Goal: Information Seeking & Learning: Find contact information

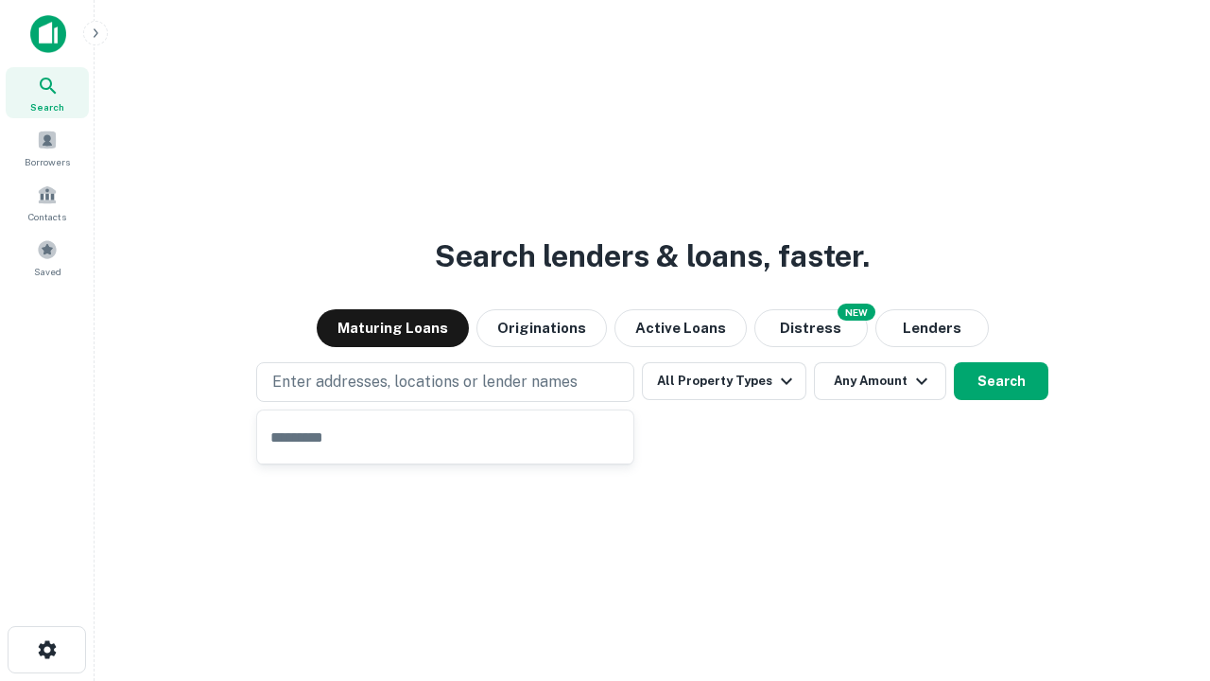
type input "**********"
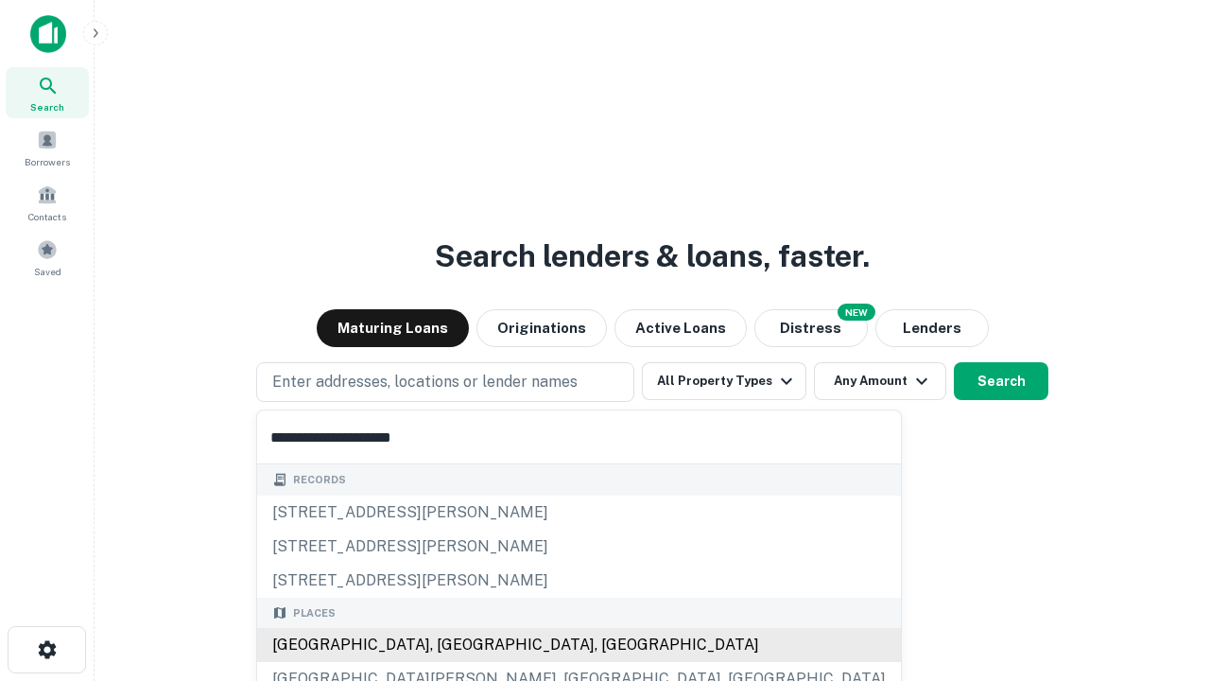
click at [452, 645] on div "[GEOGRAPHIC_DATA], [GEOGRAPHIC_DATA], [GEOGRAPHIC_DATA]" at bounding box center [579, 645] width 644 height 34
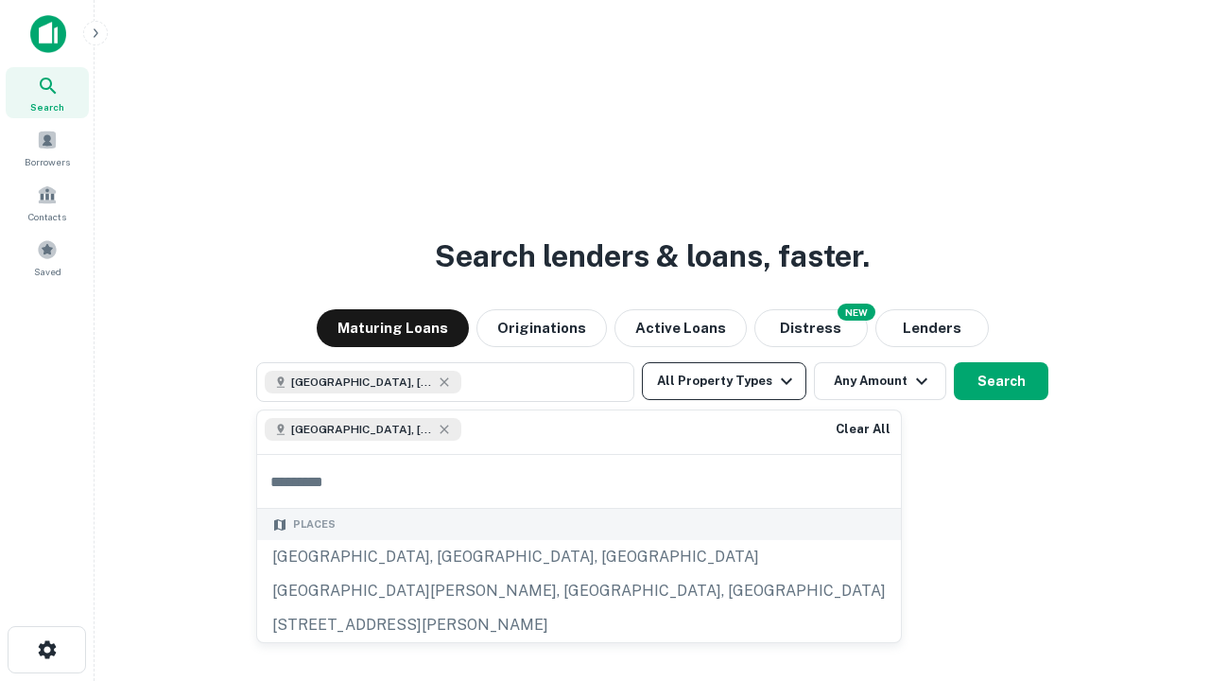
click at [724, 381] on button "All Property Types" at bounding box center [724, 381] width 165 height 38
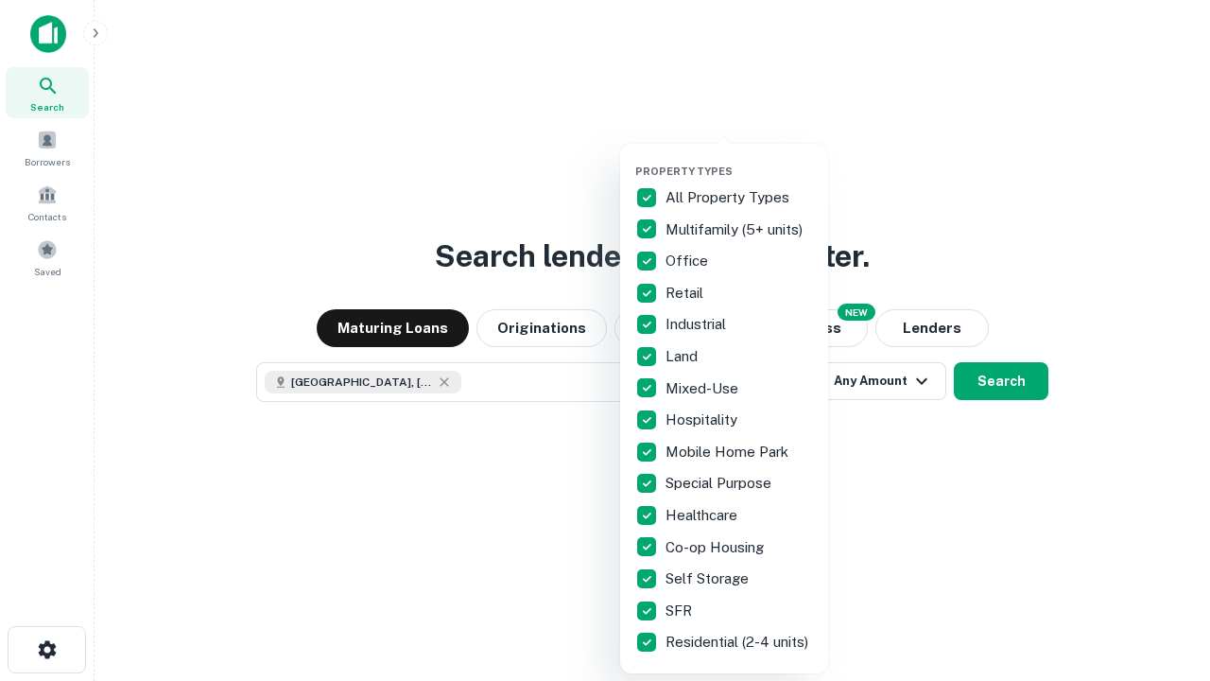
click at [739, 159] on button "button" at bounding box center [739, 159] width 208 height 1
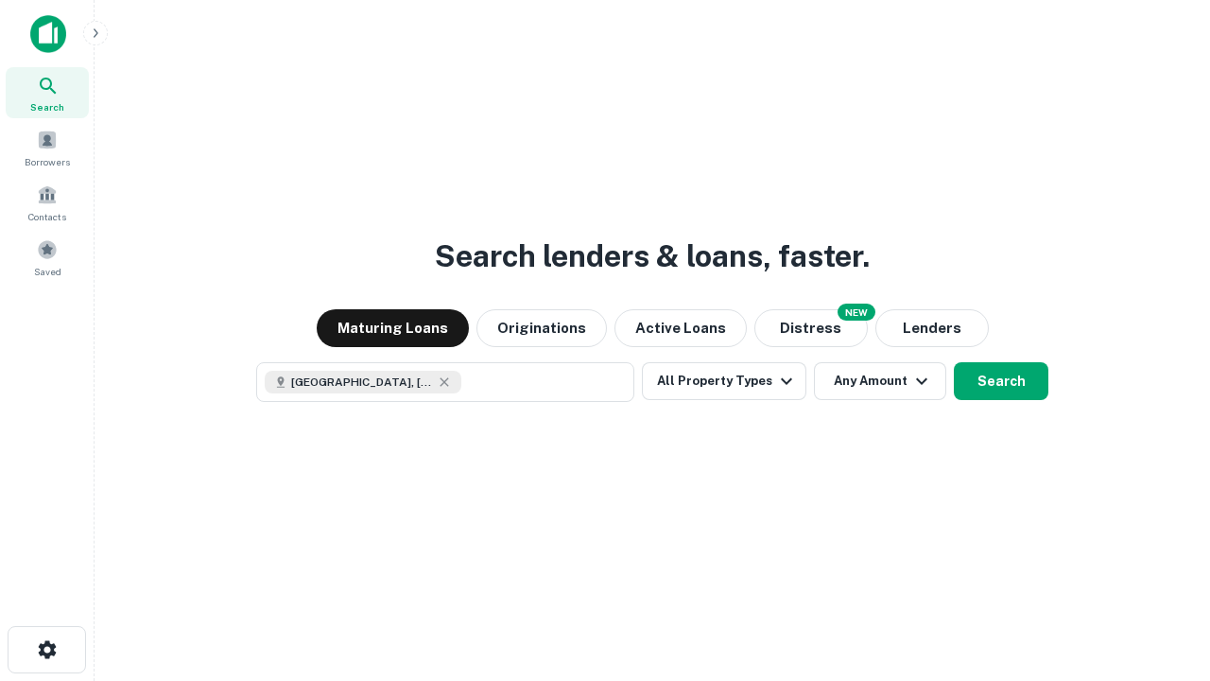
scroll to position [30, 0]
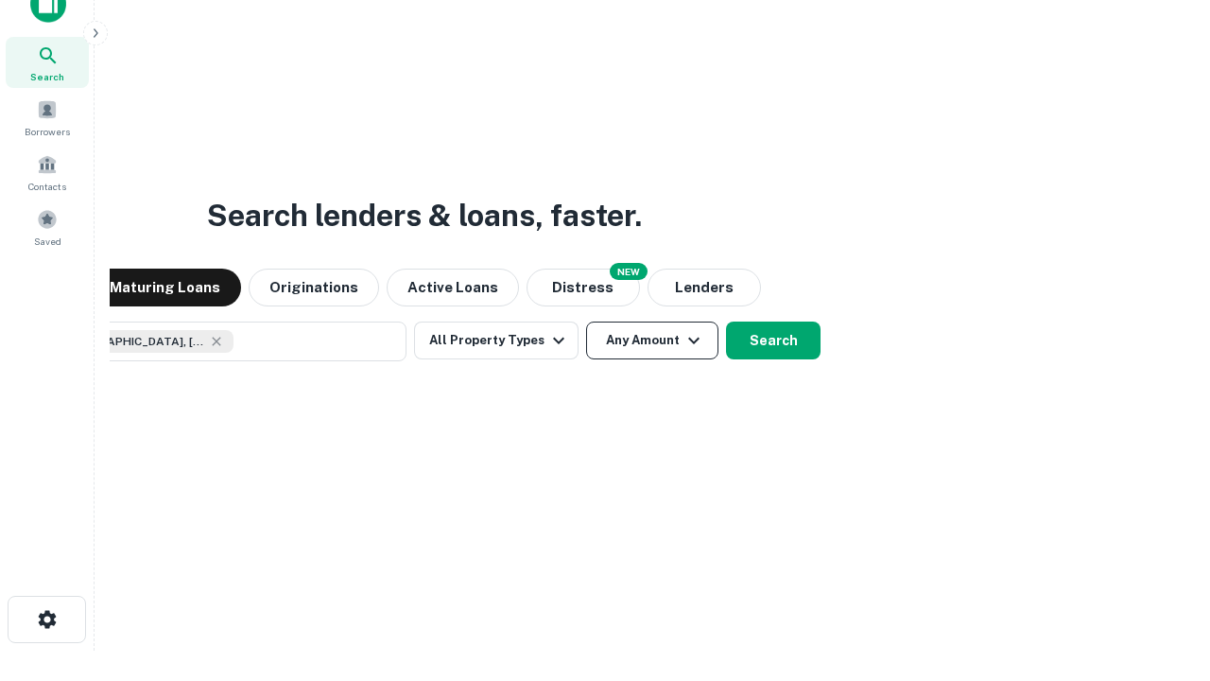
click at [586, 321] on button "Any Amount" at bounding box center [652, 340] width 132 height 38
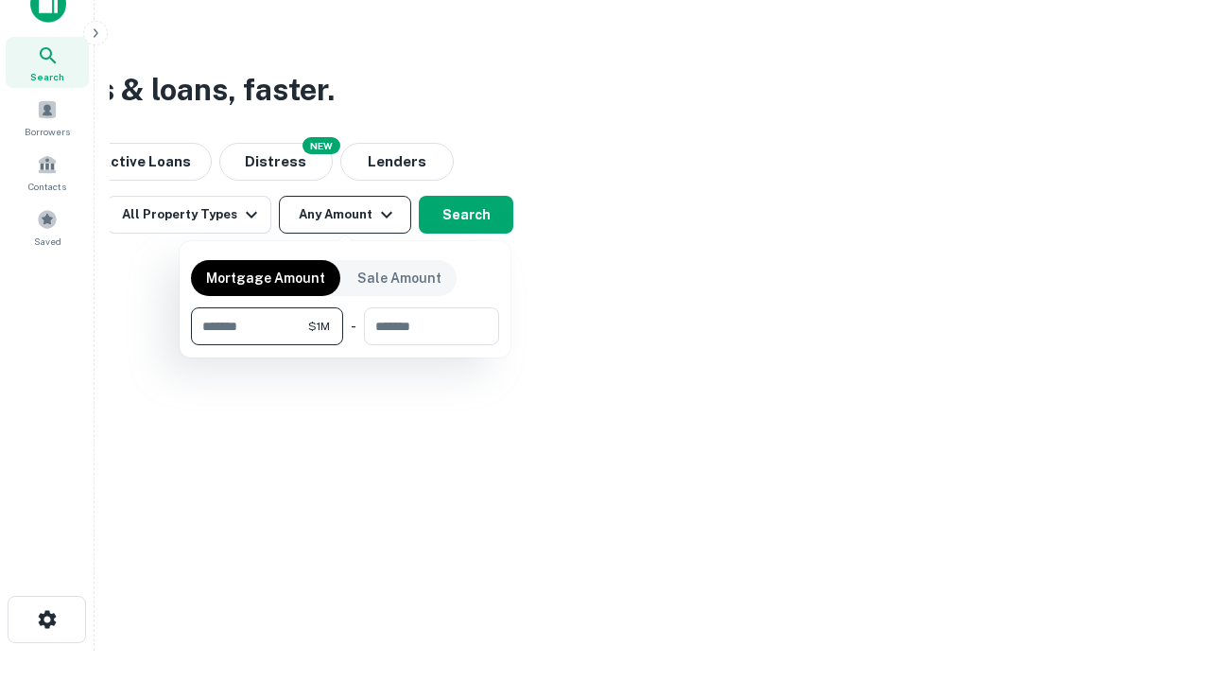
type input "*******"
click at [345, 345] on button "button" at bounding box center [345, 345] width 308 height 1
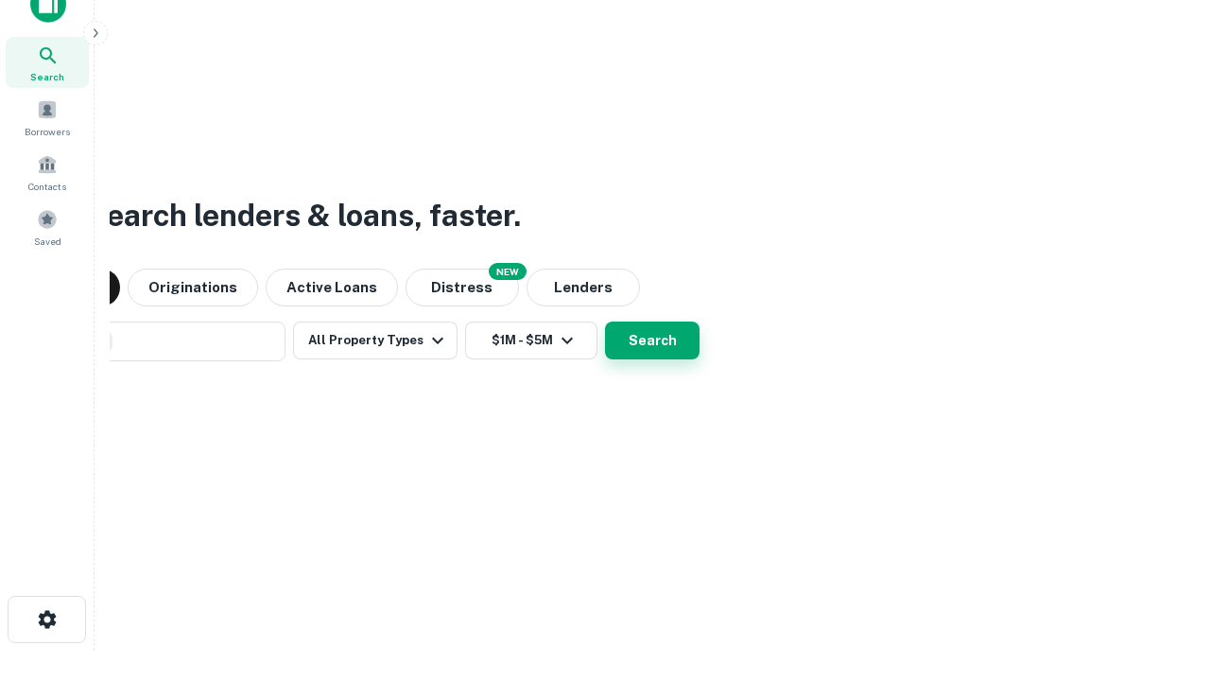
click at [605, 321] on button "Search" at bounding box center [652, 340] width 95 height 38
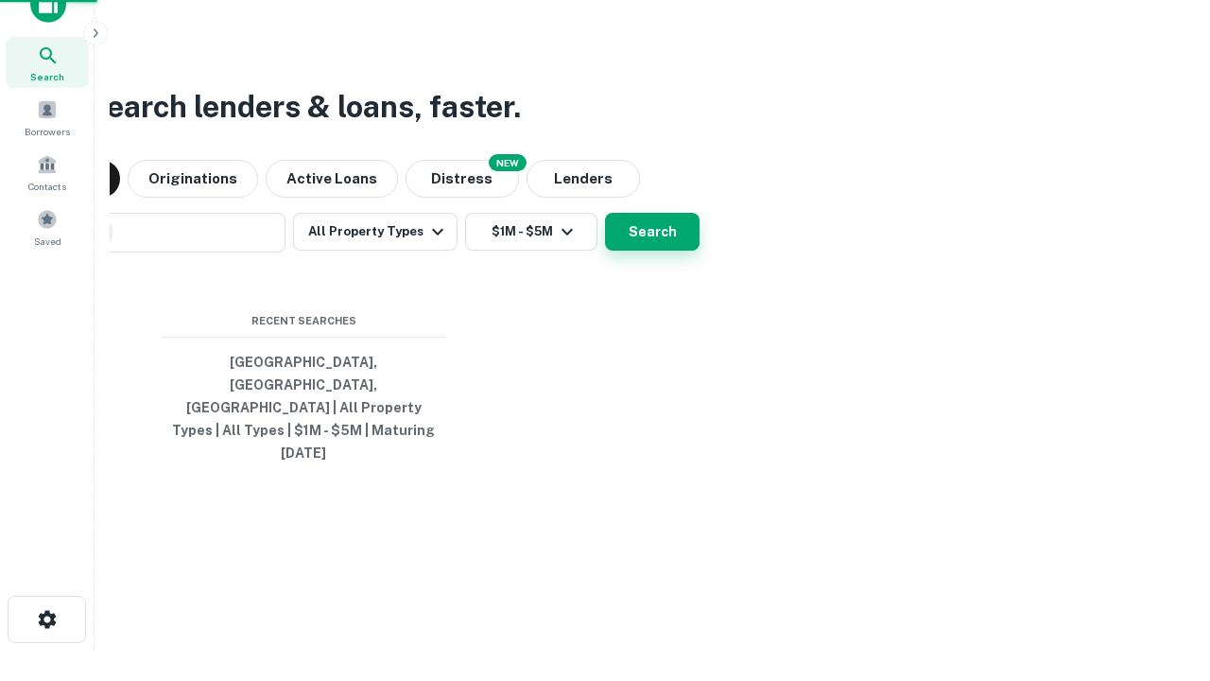
scroll to position [50, 535]
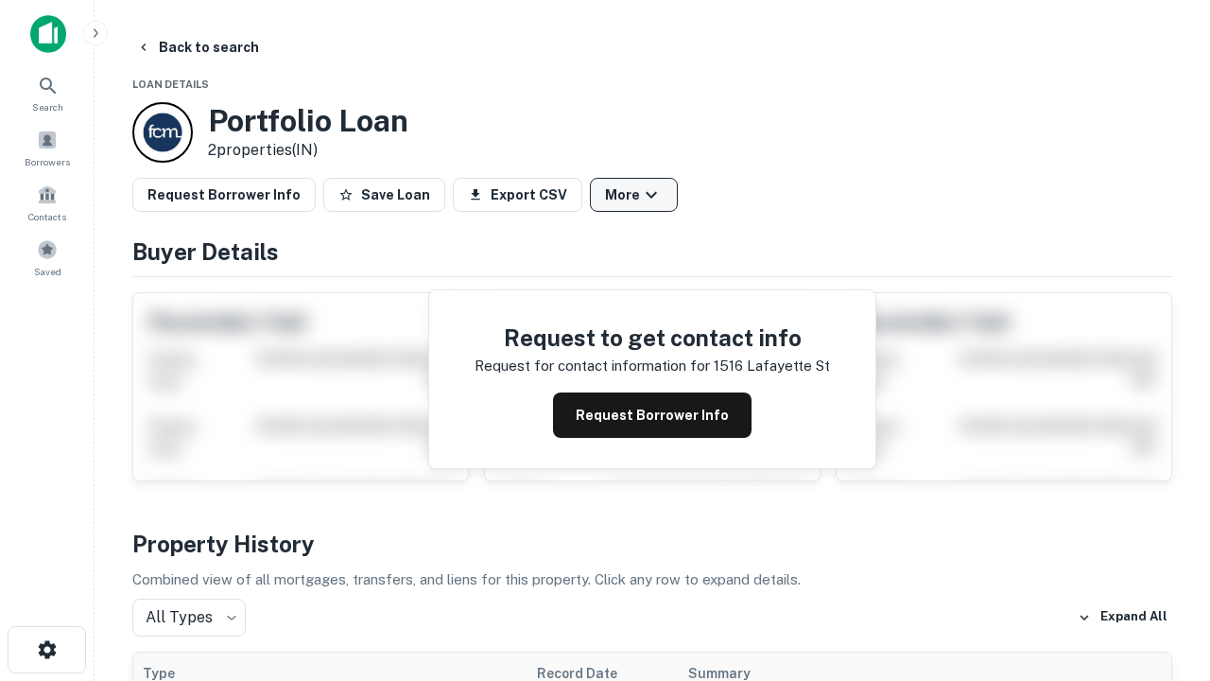
click at [634, 195] on button "More" at bounding box center [634, 195] width 88 height 34
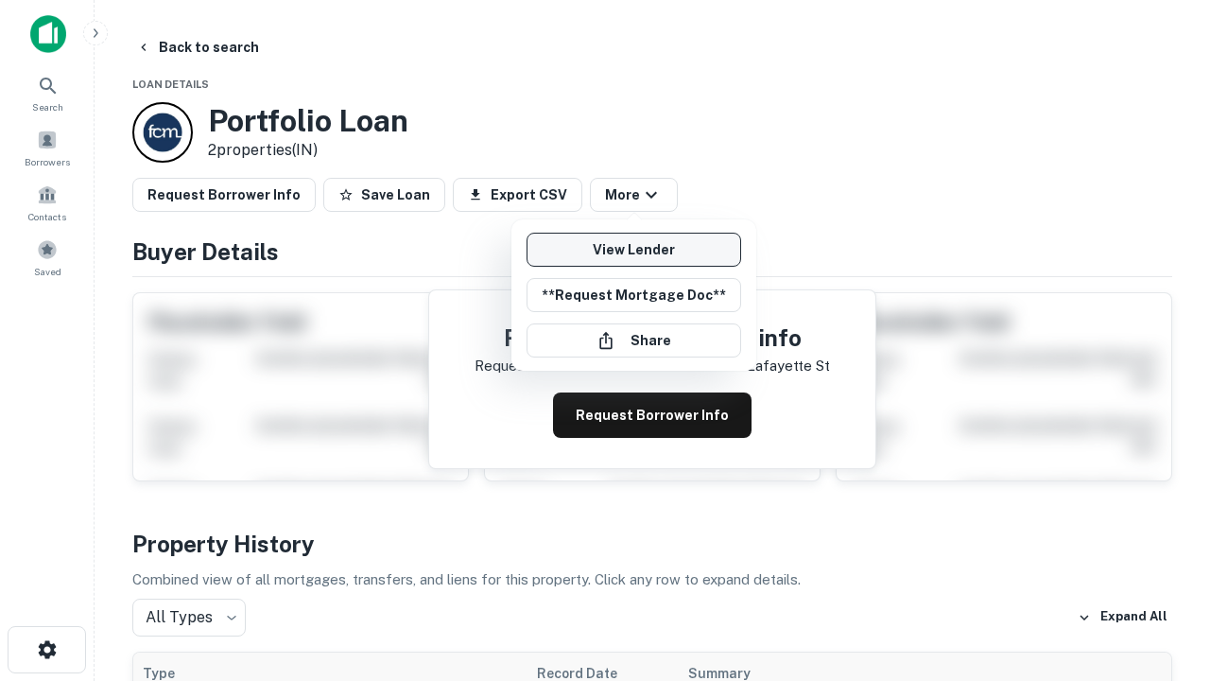
click at [634, 250] on link "View Lender" at bounding box center [634, 250] width 215 height 34
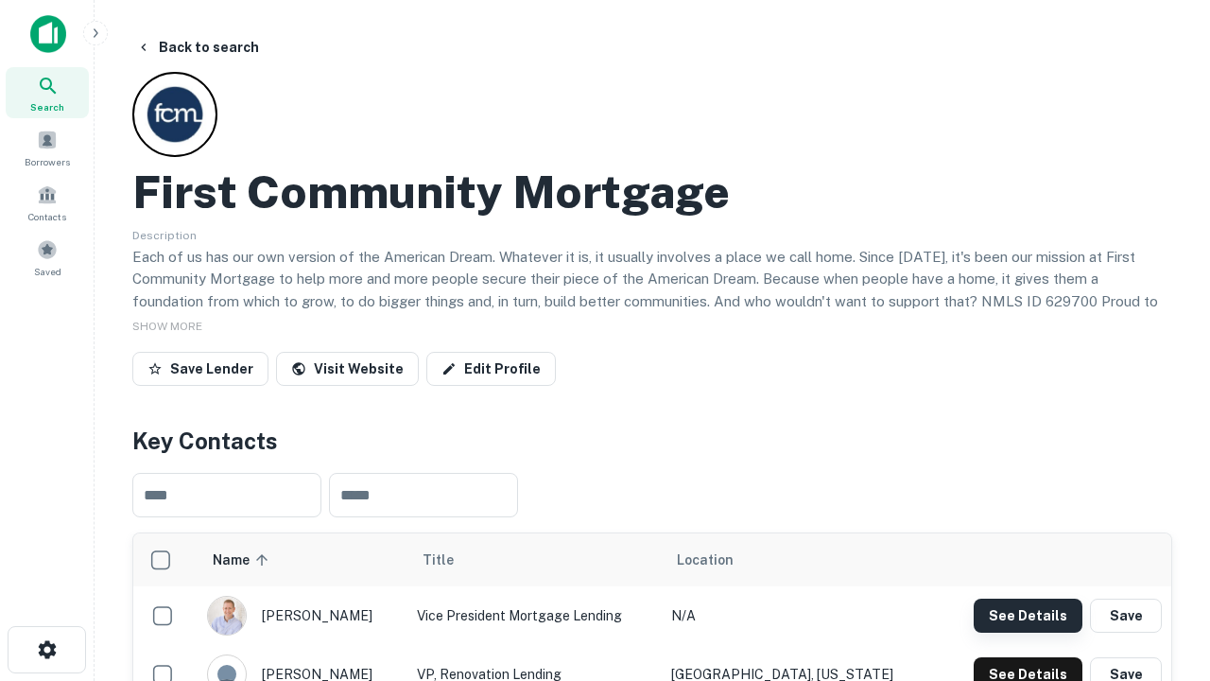
click at [1028, 615] on button "See Details" at bounding box center [1028, 616] width 109 height 34
click at [46, 650] on icon "button" at bounding box center [47, 649] width 23 height 23
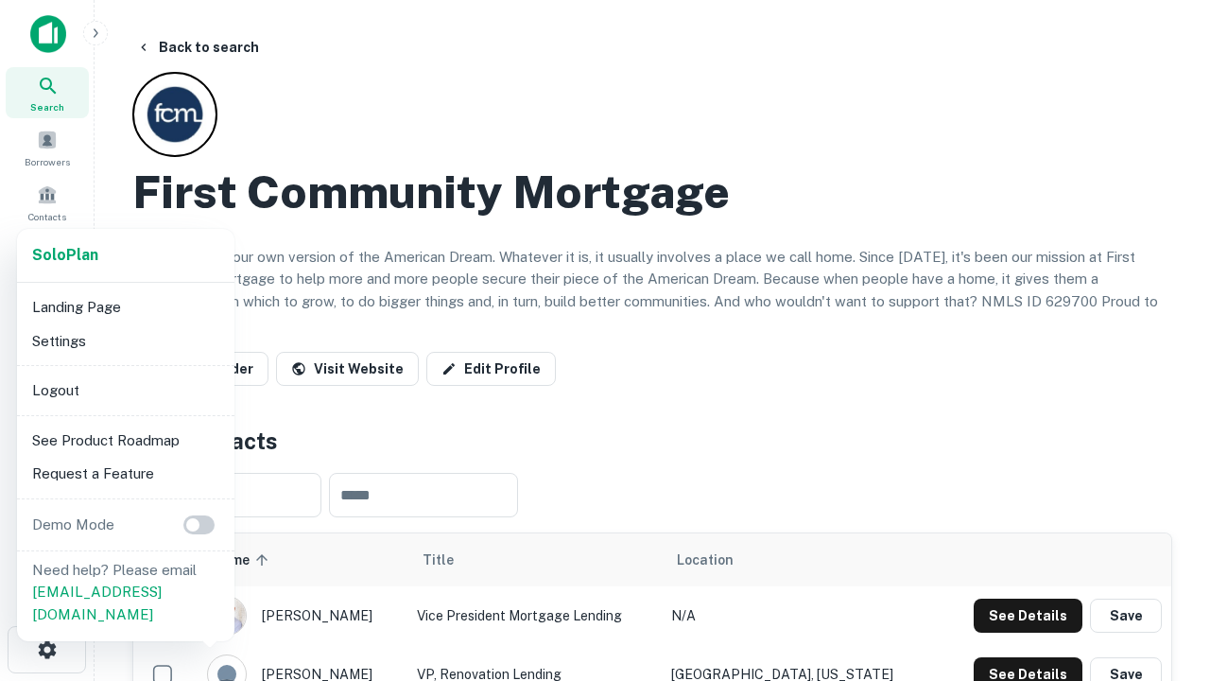
click at [125, 390] on li "Logout" at bounding box center [126, 390] width 202 height 34
